Goal: Find specific page/section: Find specific page/section

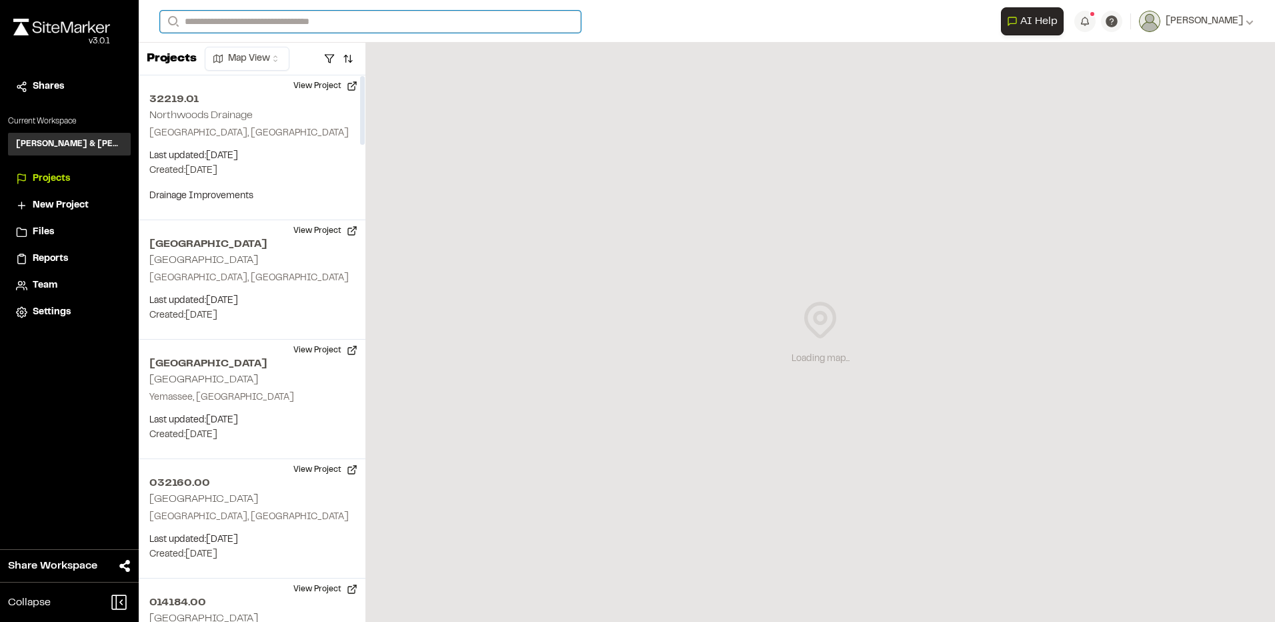
click at [275, 22] on input "Search" at bounding box center [370, 22] width 421 height 22
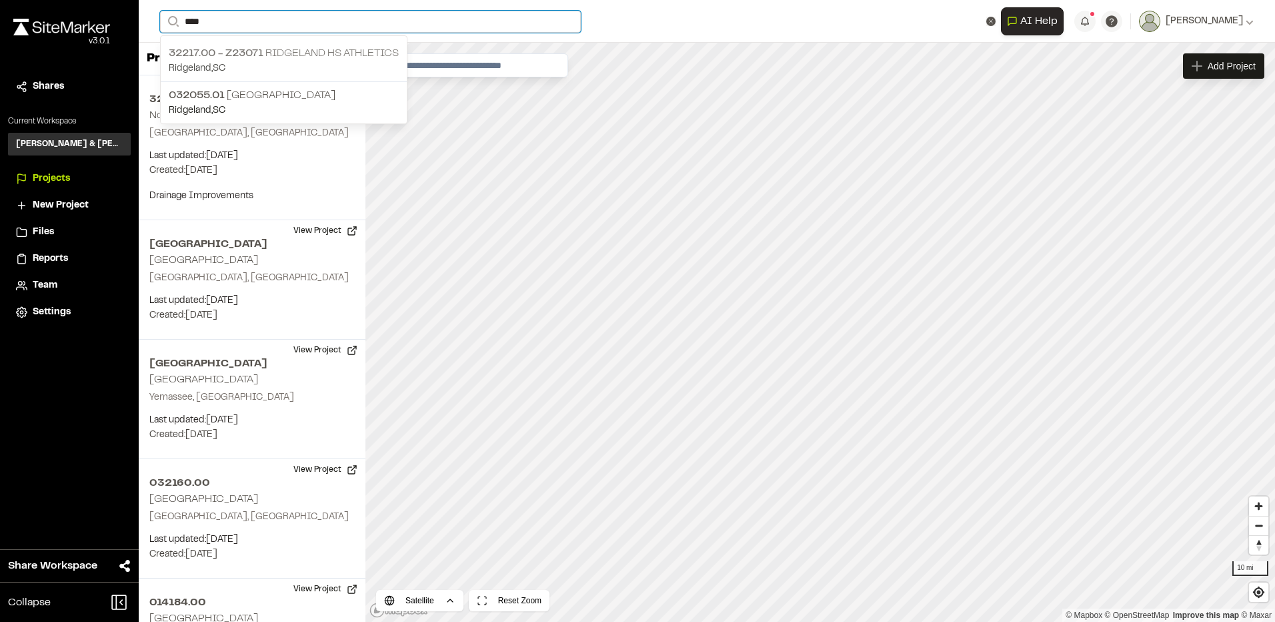
type input "****"
click at [299, 49] on p "32217.00 - z23071 Ridgeland HS Athletics" at bounding box center [284, 53] width 230 height 16
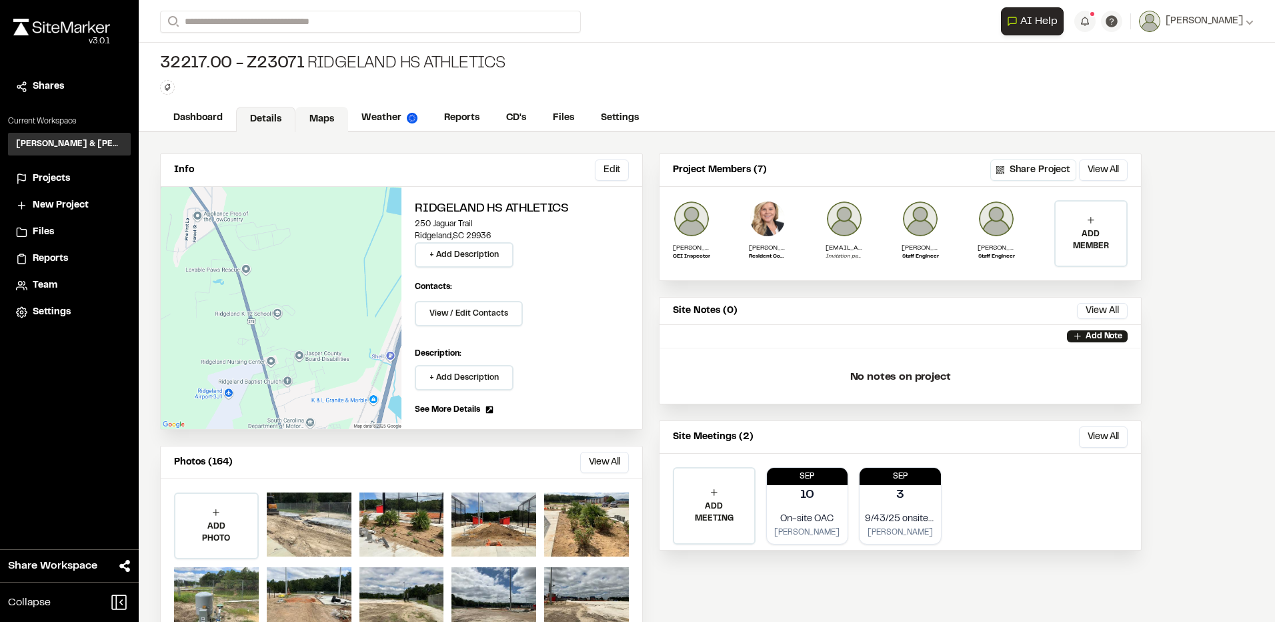
click at [334, 119] on link "Maps" at bounding box center [321, 119] width 53 height 25
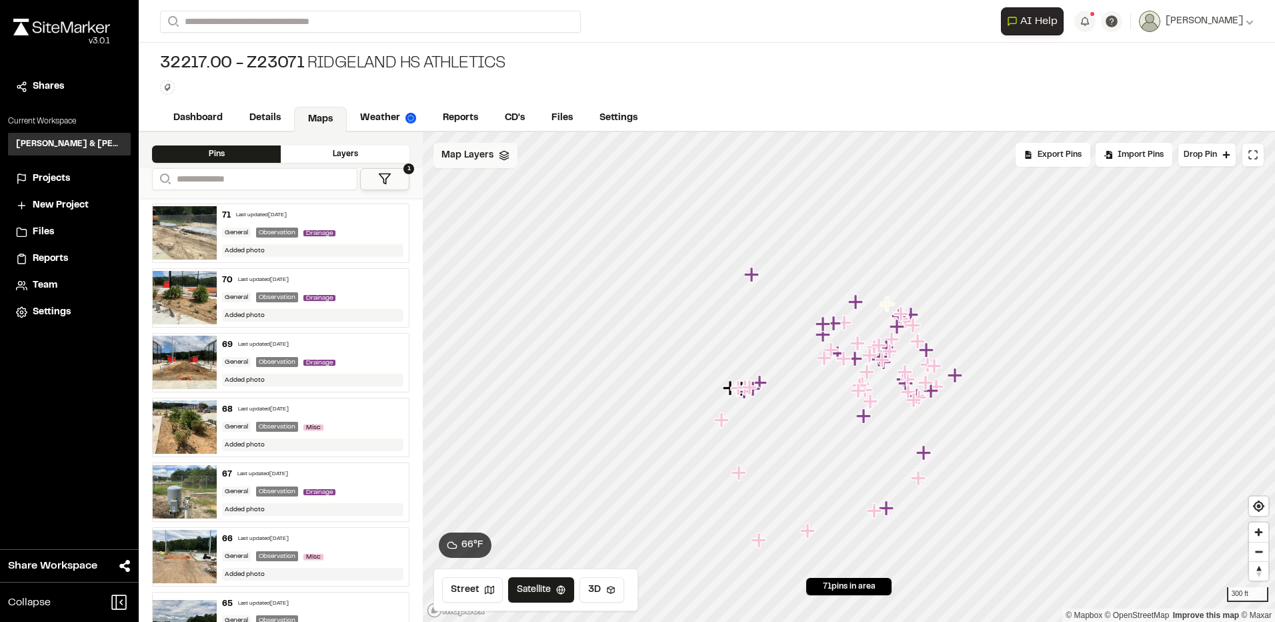
click at [504, 160] on icon at bounding box center [504, 155] width 11 height 11
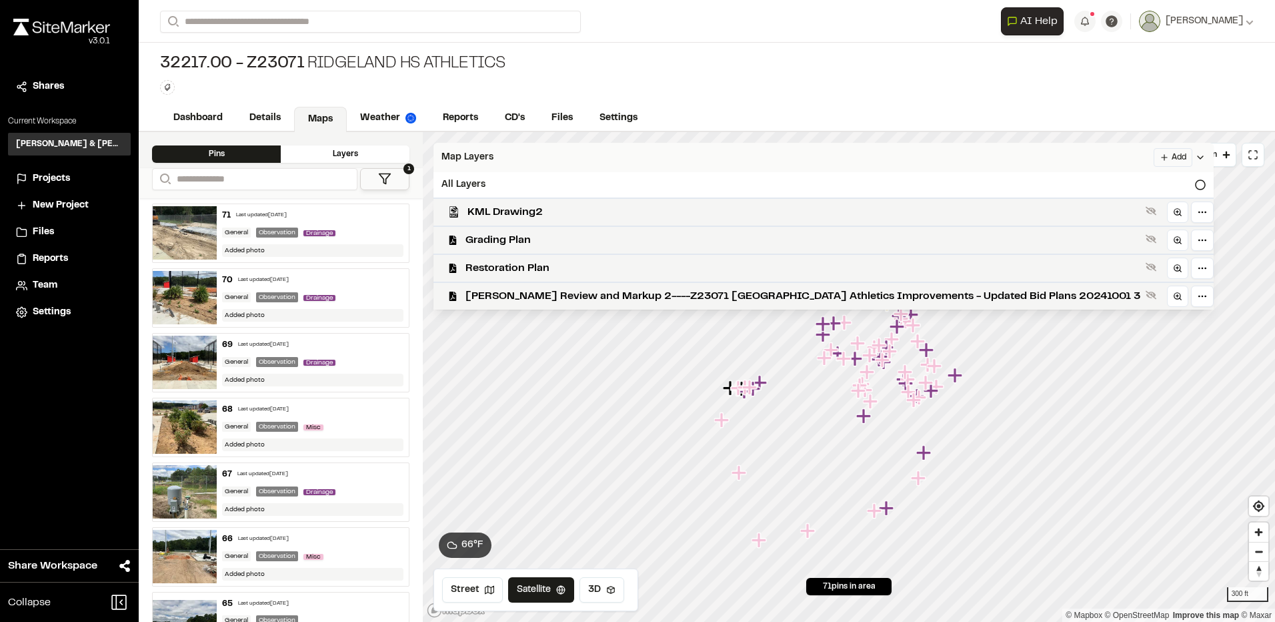
click at [484, 155] on span "Map Layers" at bounding box center [468, 157] width 52 height 15
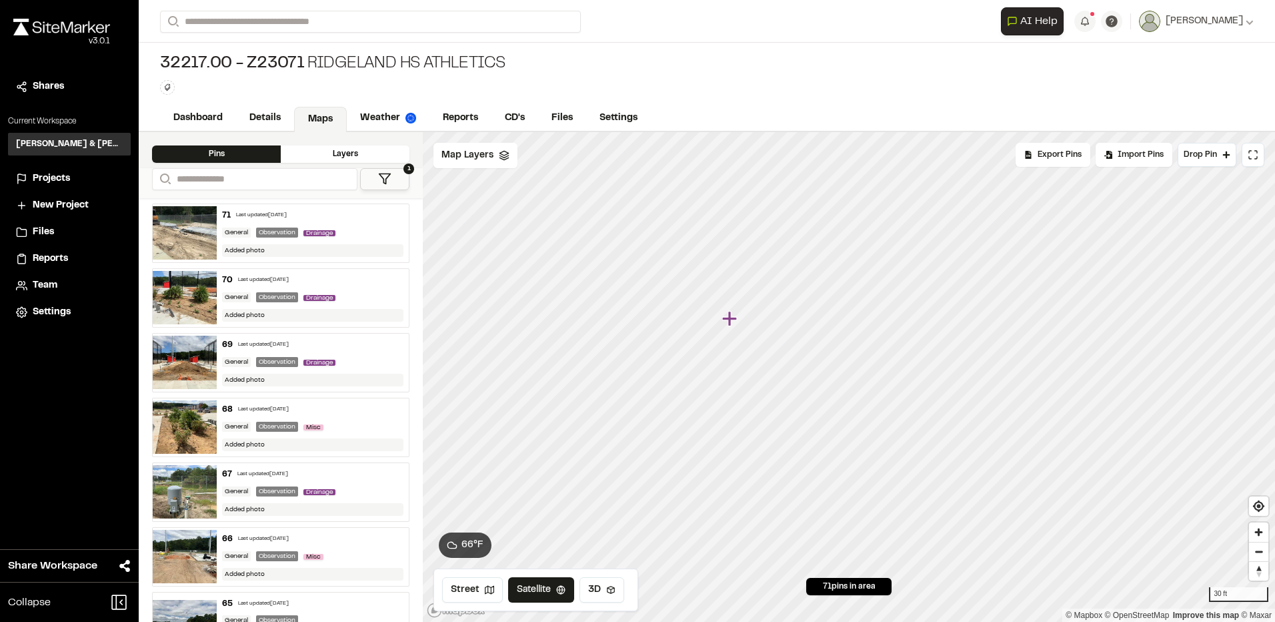
click at [729, 323] on icon "Map marker" at bounding box center [729, 318] width 15 height 15
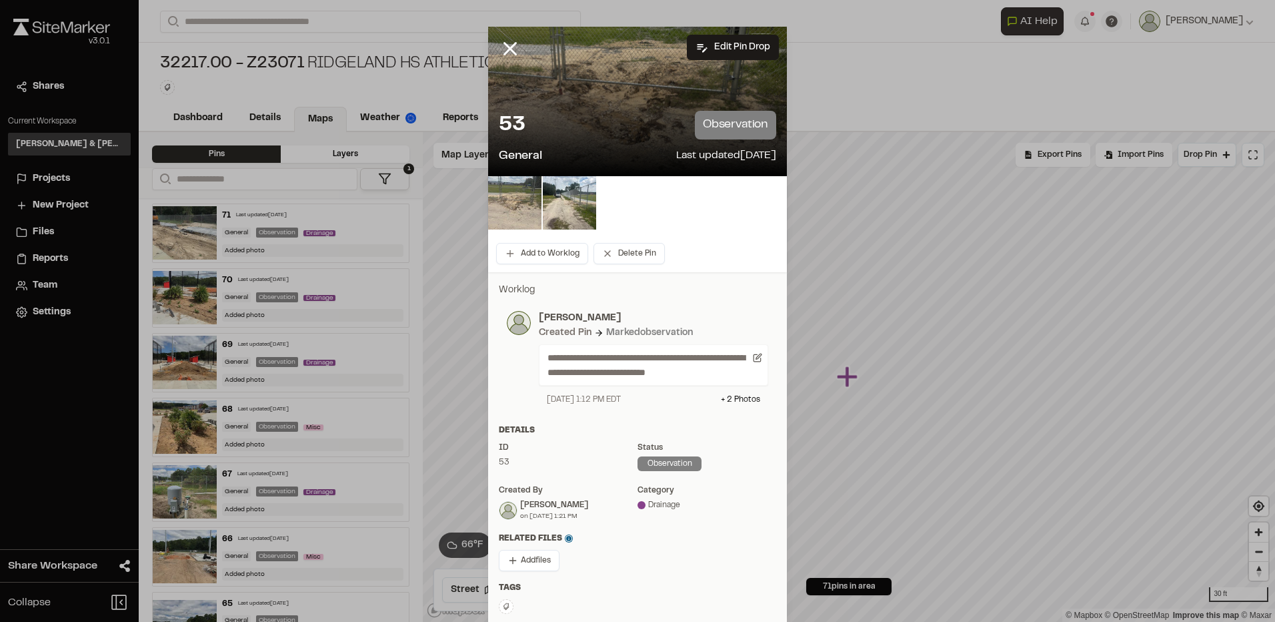
click at [508, 210] on img at bounding box center [514, 202] width 53 height 53
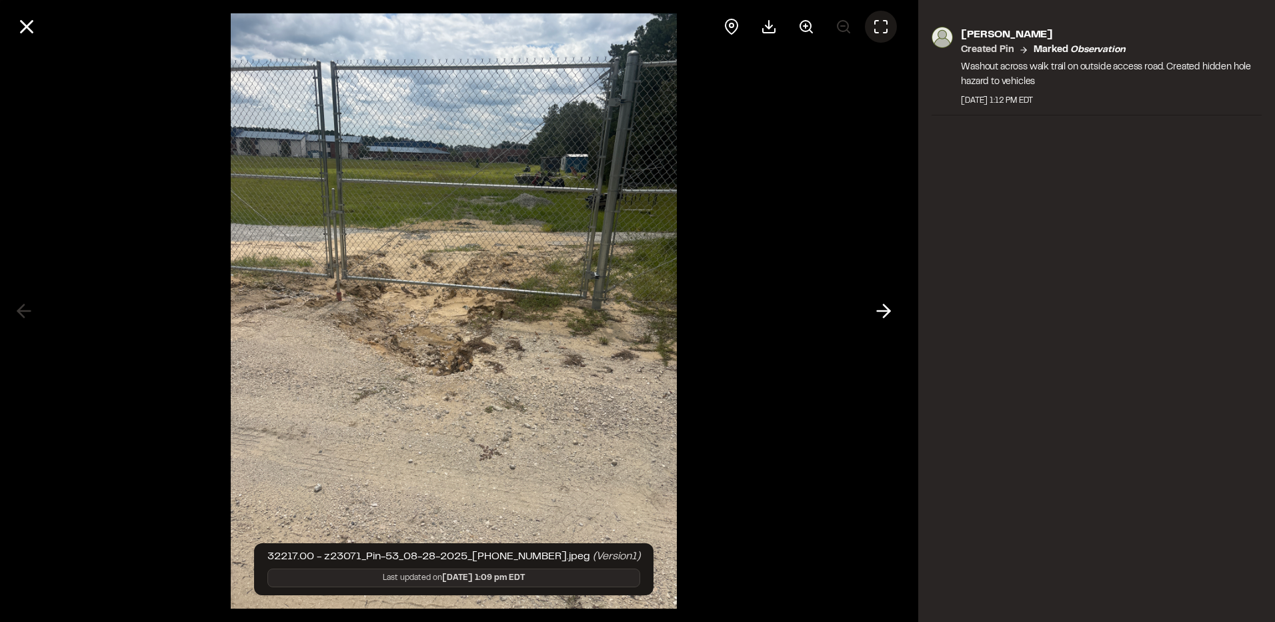
click at [886, 24] on icon at bounding box center [881, 27] width 16 height 16
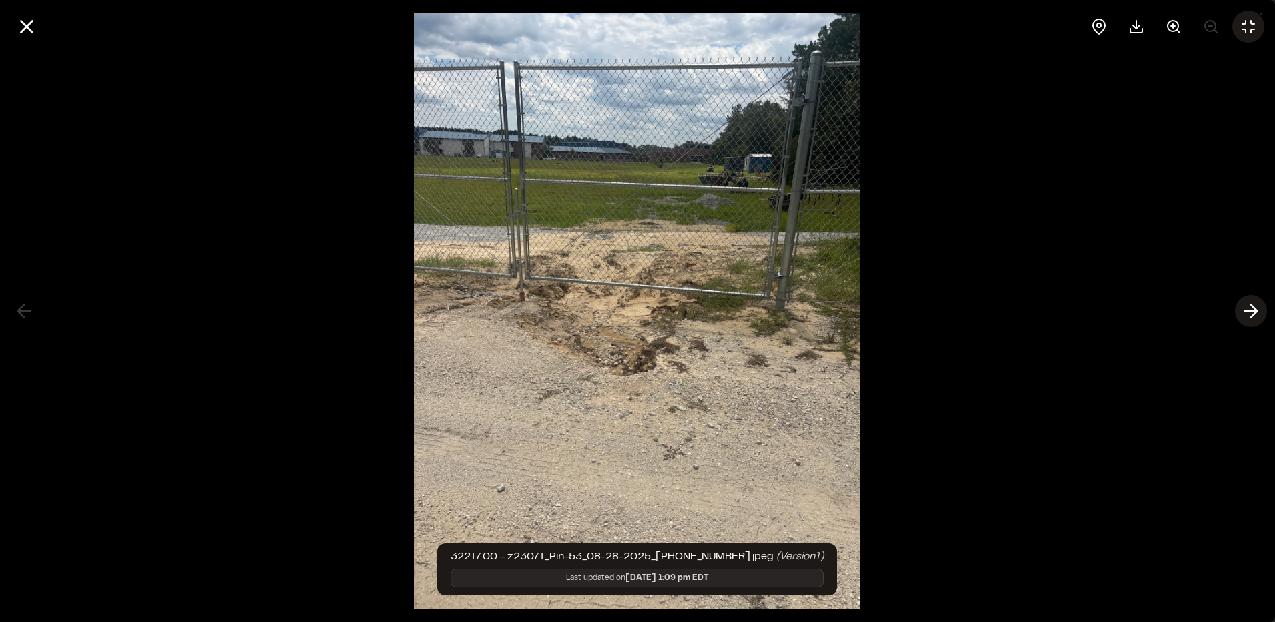
click at [1246, 313] on icon at bounding box center [1251, 310] width 21 height 23
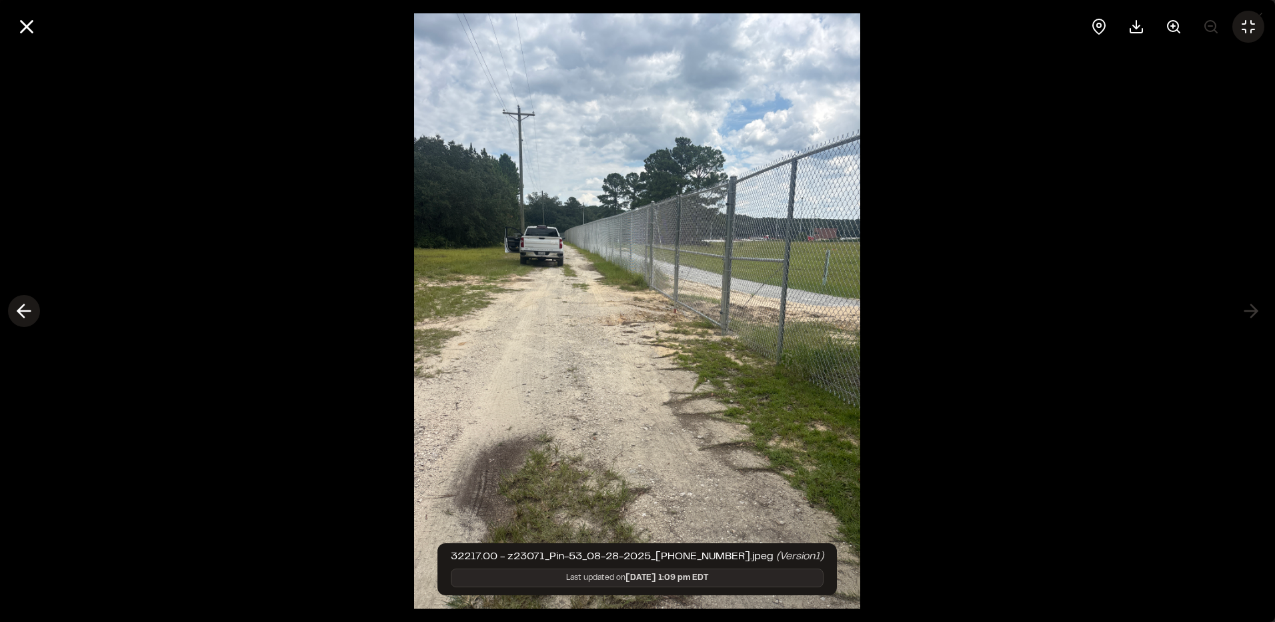
click at [32, 316] on icon at bounding box center [23, 310] width 21 height 23
